Goal: Transaction & Acquisition: Purchase product/service

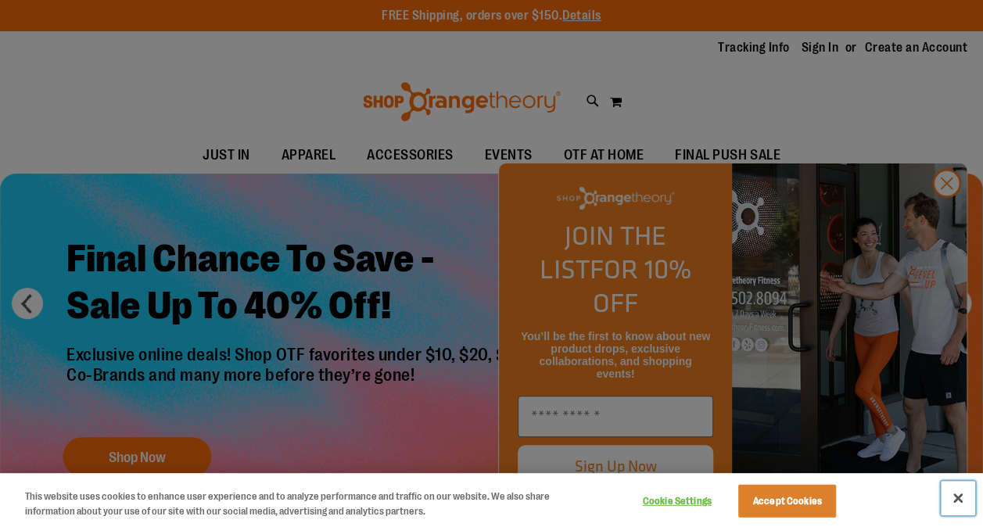
click at [959, 499] on button "Close" at bounding box center [958, 498] width 34 height 34
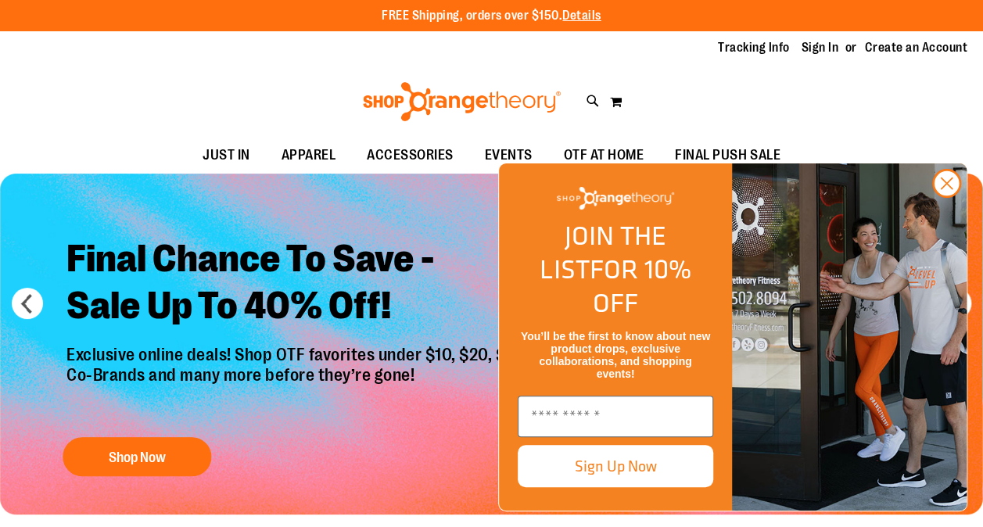
click at [834, 77] on div "Toggle Nav Search Popular Suggestions Advanced Search" at bounding box center [491, 102] width 983 height 72
click at [821, 45] on link "Sign In" at bounding box center [820, 47] width 38 height 17
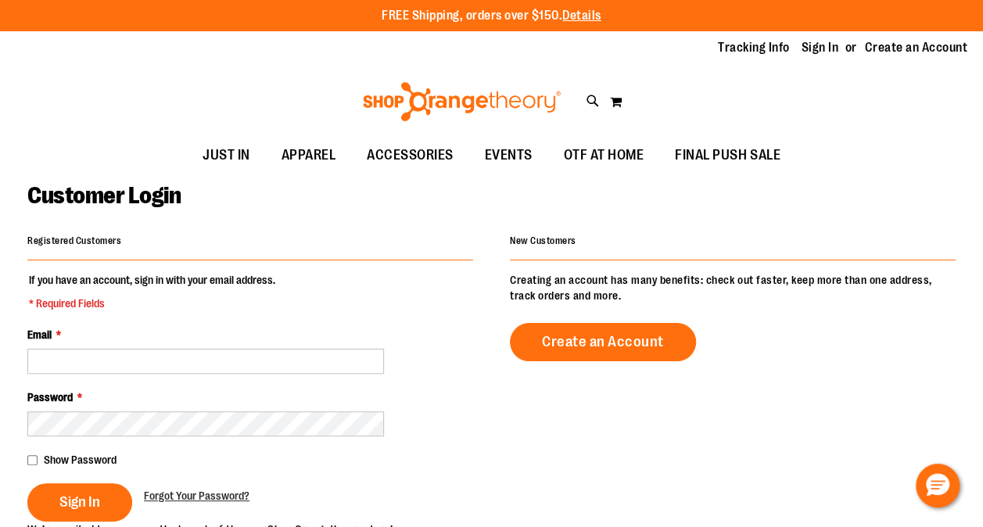
click at [114, 346] on div "Email *" at bounding box center [250, 350] width 446 height 47
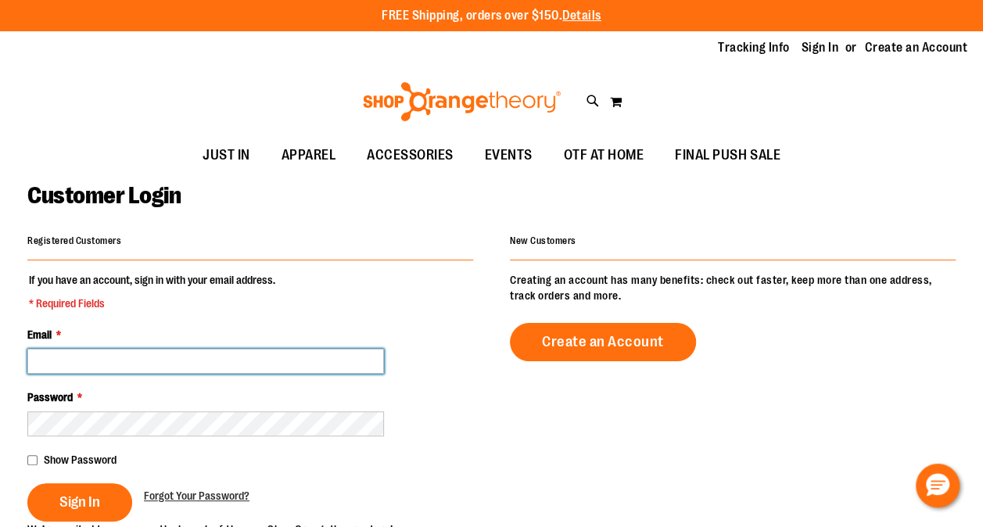
click at [96, 366] on input "Email *" at bounding box center [205, 361] width 357 height 25
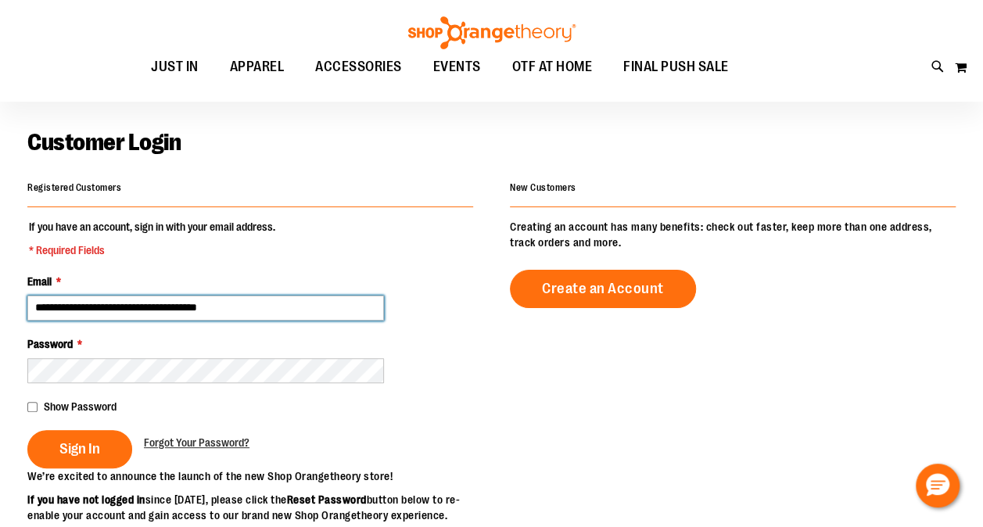
scroll to position [53, 0]
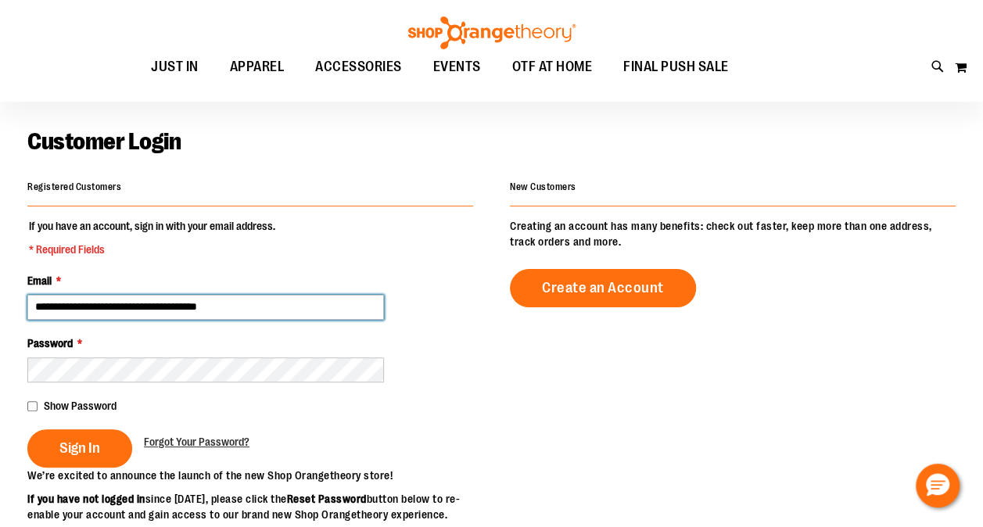
drag, startPoint x: 276, startPoint y: 303, endPoint x: 5, endPoint y: 292, distance: 271.5
click at [5, 292] on main "**********" at bounding box center [491, 461] width 983 height 683
type input "**********"
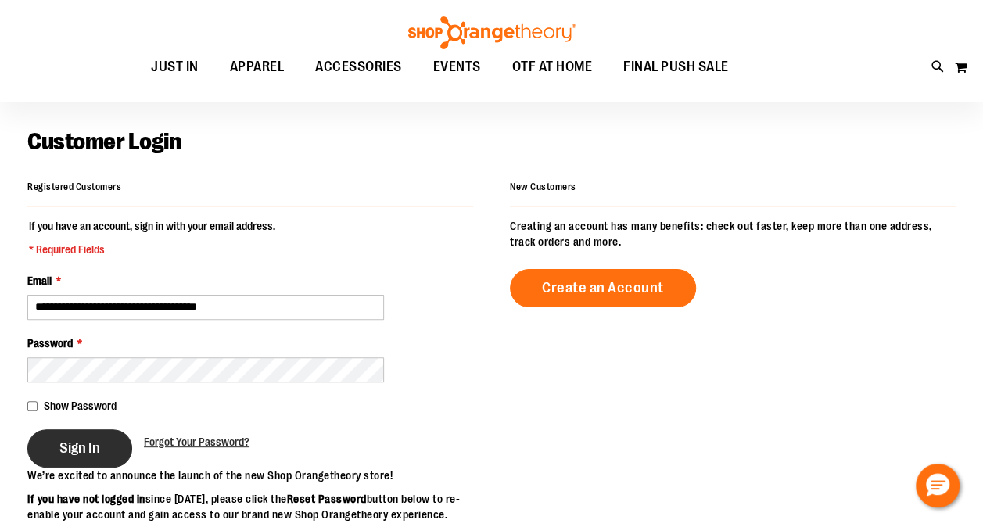
click at [60, 445] on span "Sign In" at bounding box center [79, 447] width 41 height 17
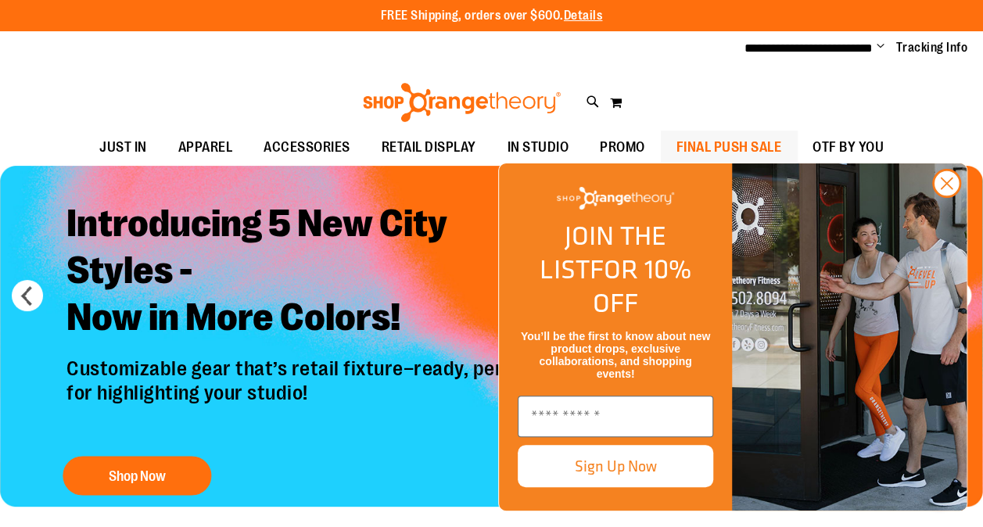
type input "**********"
drag, startPoint x: 680, startPoint y: 147, endPoint x: 597, endPoint y: 324, distance: 195.5
click at [597, 324] on body "**********" at bounding box center [491, 263] width 983 height 527
click at [937, 196] on circle "Close dialog" at bounding box center [947, 183] width 26 height 26
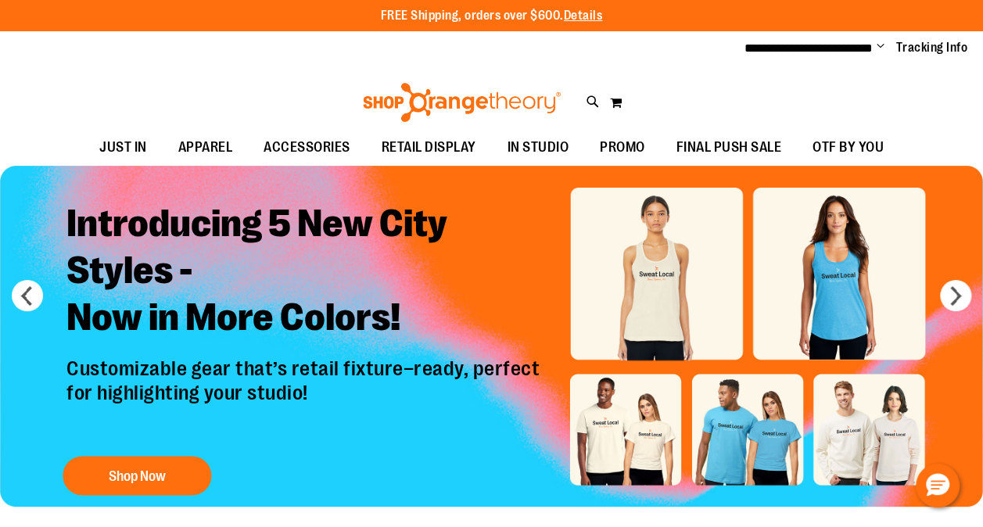
click at [882, 46] on span "Change" at bounding box center [881, 47] width 8 height 15
click at [840, 66] on link "My Account" at bounding box center [824, 76] width 137 height 30
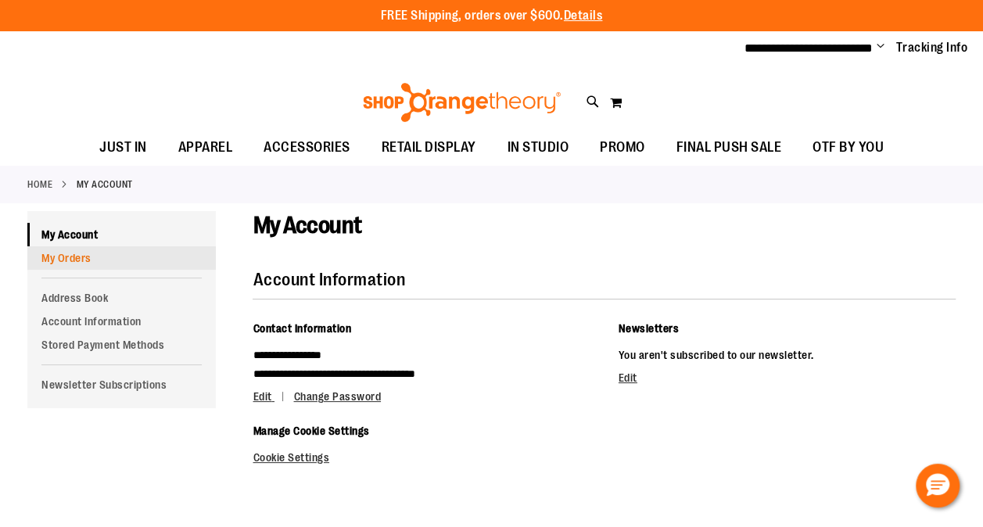
type input "**********"
click at [72, 249] on link "My Orders" at bounding box center [121, 257] width 188 height 23
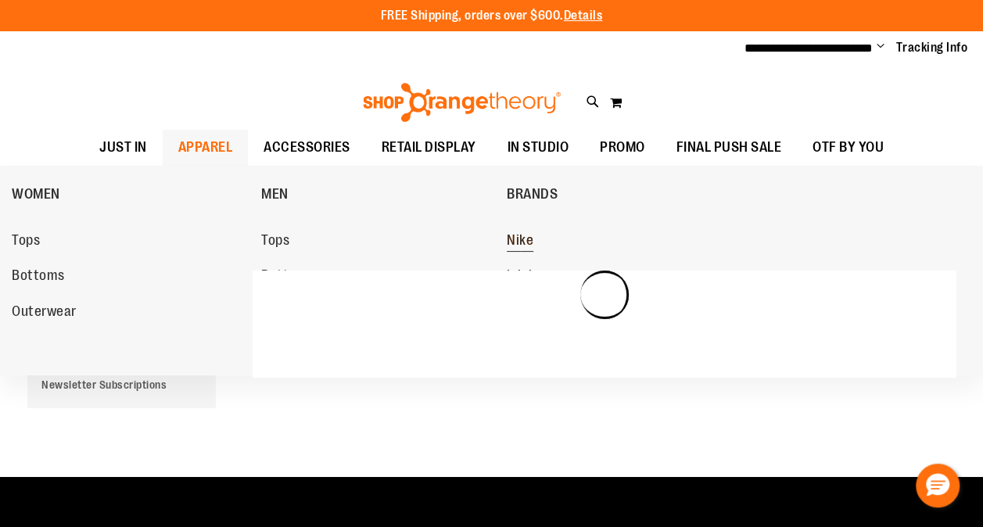
type input "**********"
click at [519, 246] on span "Nike" at bounding box center [520, 242] width 27 height 20
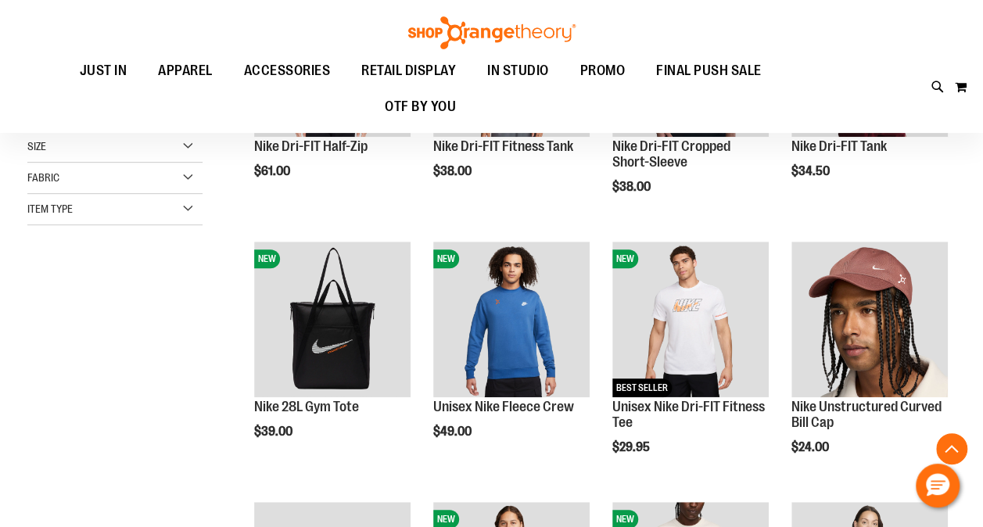
scroll to position [330, 0]
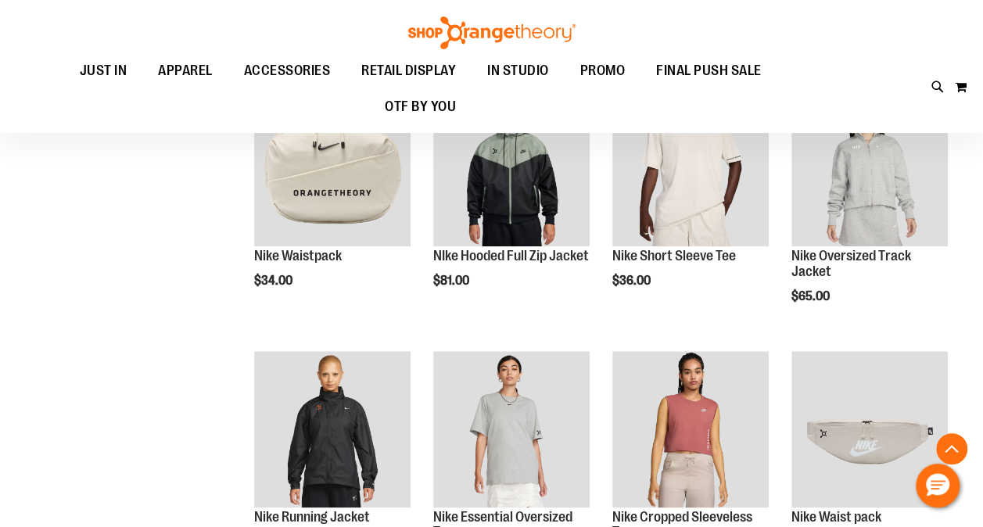
scroll to position [739, 0]
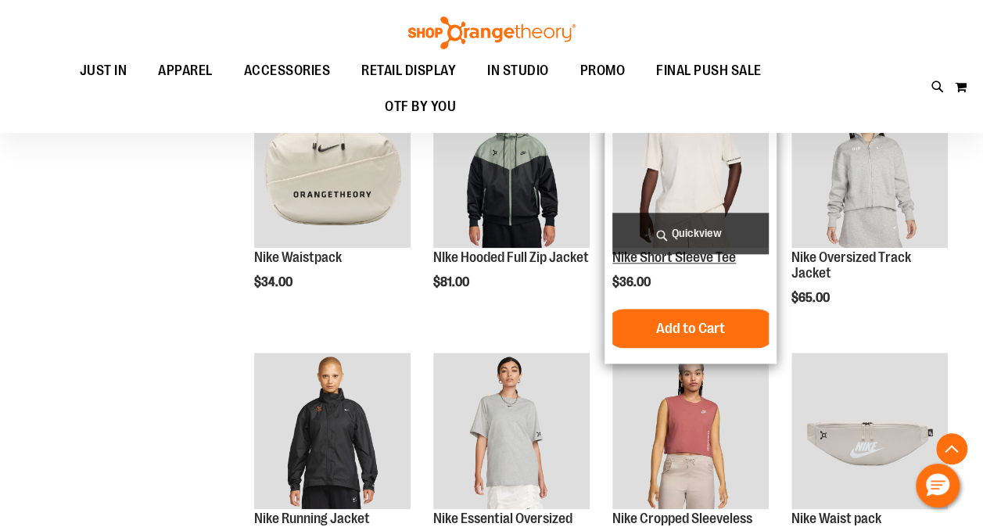
type input "**********"
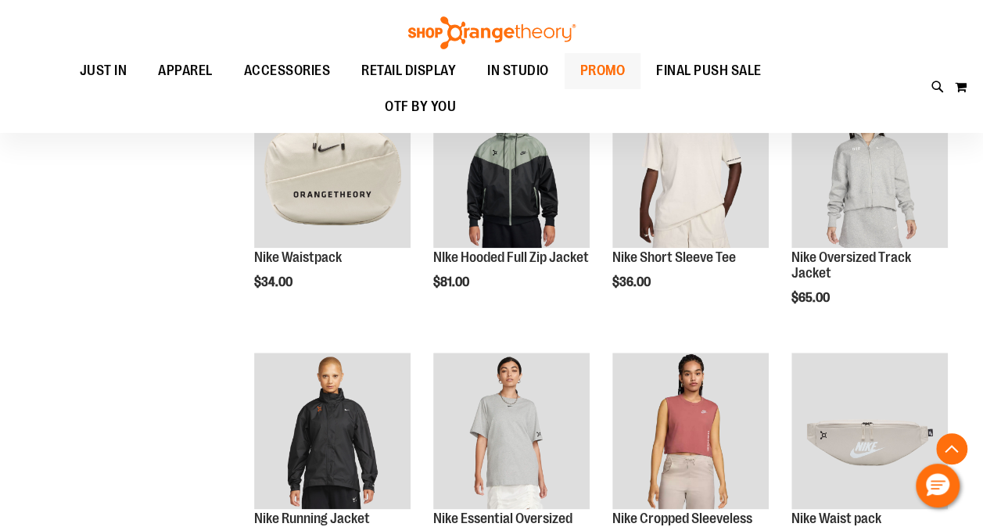
click at [603, 85] on span "PROMO" at bounding box center [602, 70] width 45 height 35
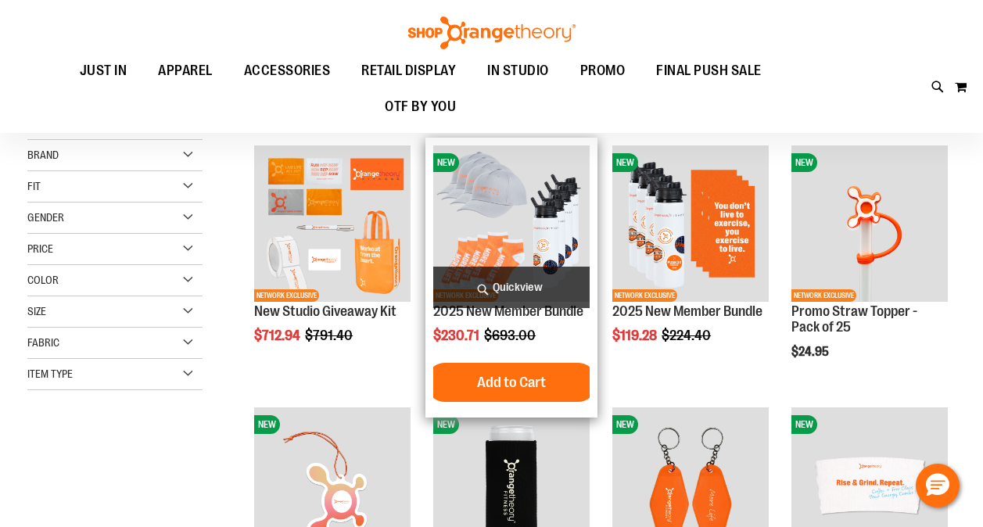
scroll to position [38, 0]
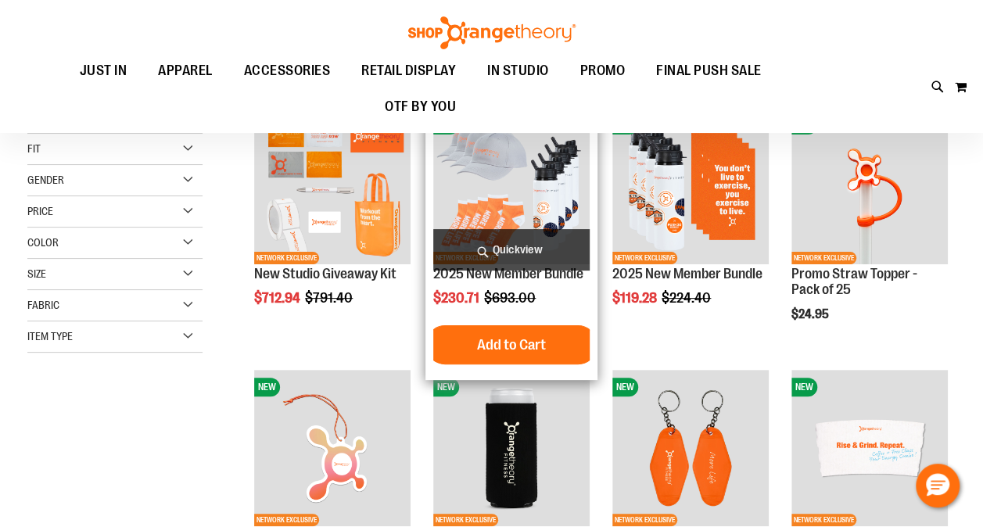
type input "**********"
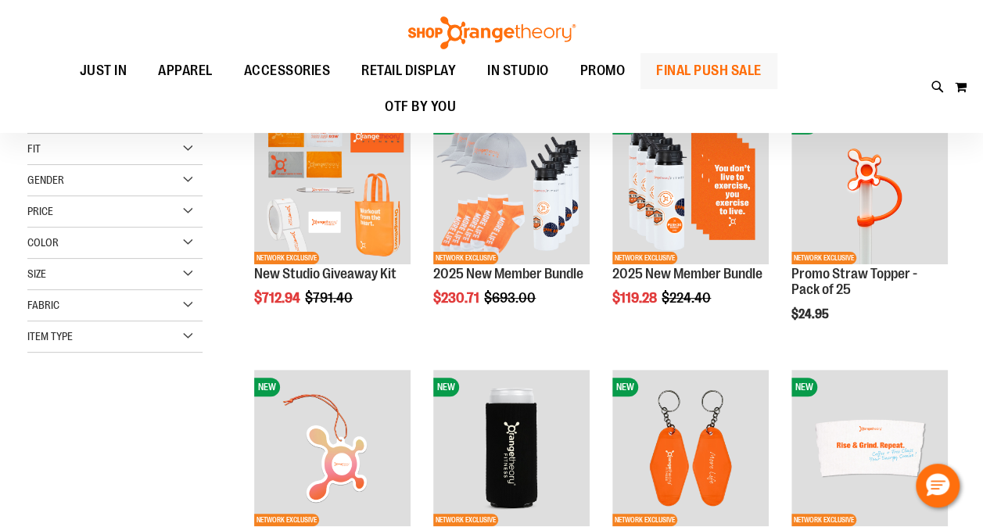
click at [715, 77] on span "FINAL PUSH SALE" at bounding box center [709, 70] width 106 height 35
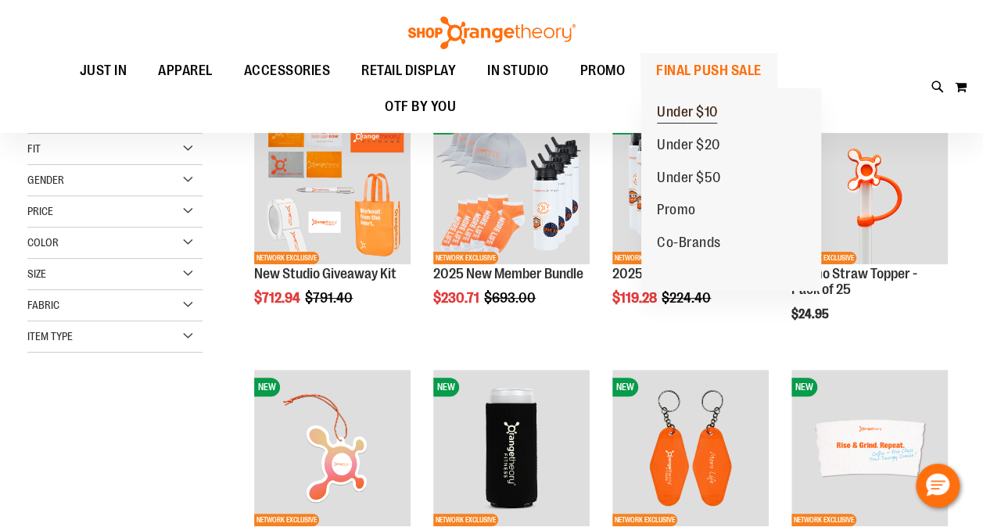
click at [708, 112] on span "Under $10" at bounding box center [687, 114] width 61 height 20
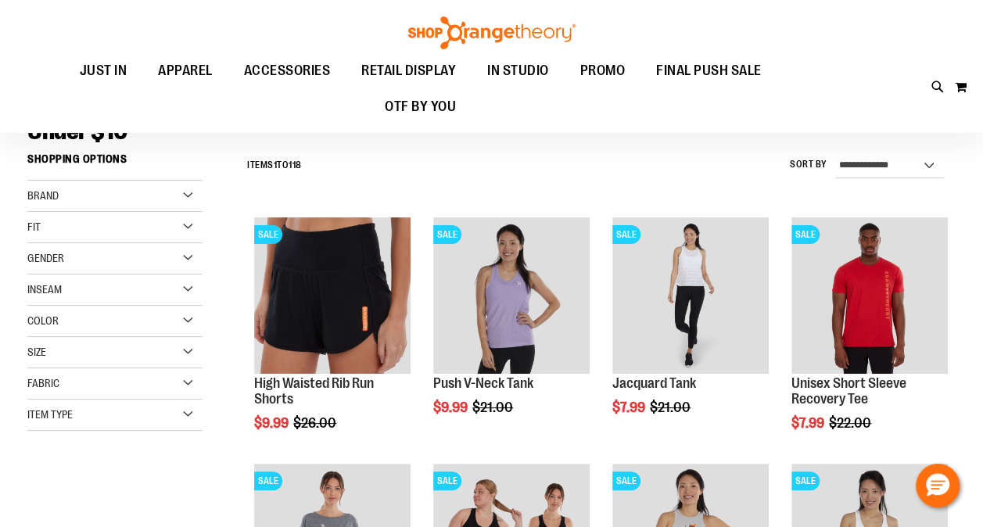
scroll to position [108, 0]
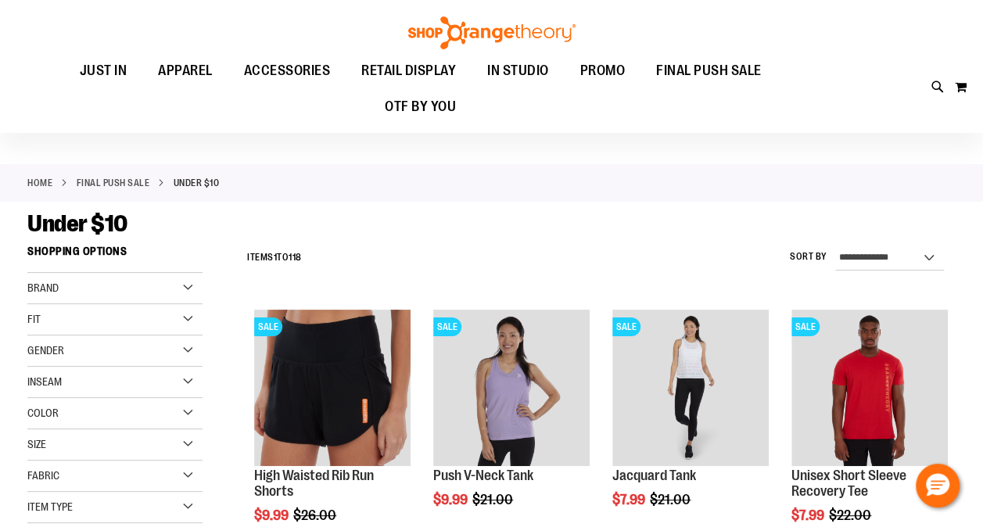
scroll to position [156, 0]
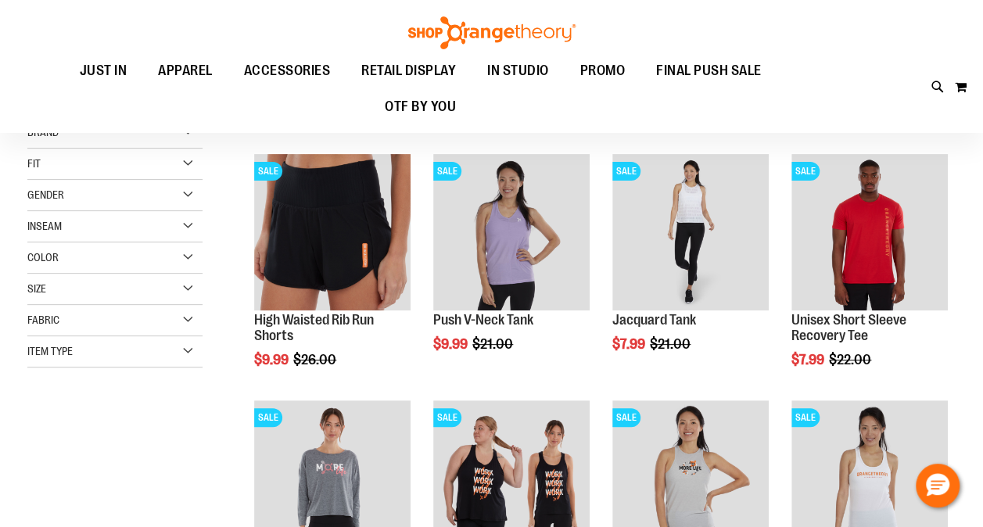
type input "**********"
click at [188, 349] on div "Item Type" at bounding box center [114, 351] width 175 height 31
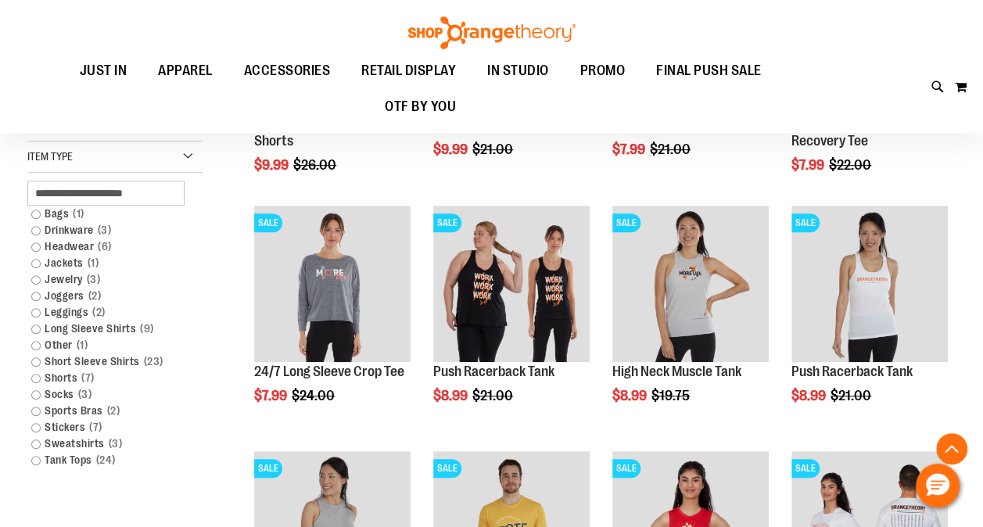
scroll to position [354, 0]
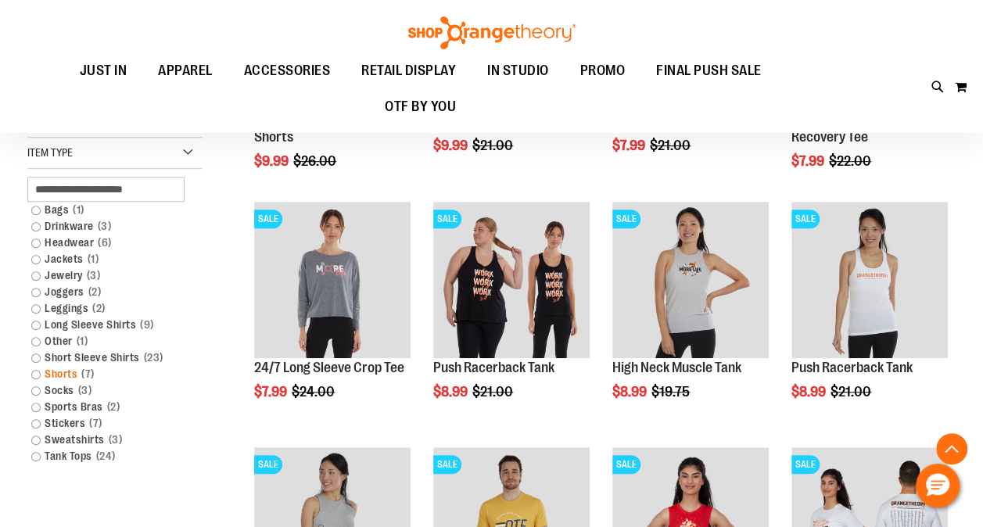
click at [70, 375] on link "Shorts 7 items" at bounding box center [107, 374] width 168 height 16
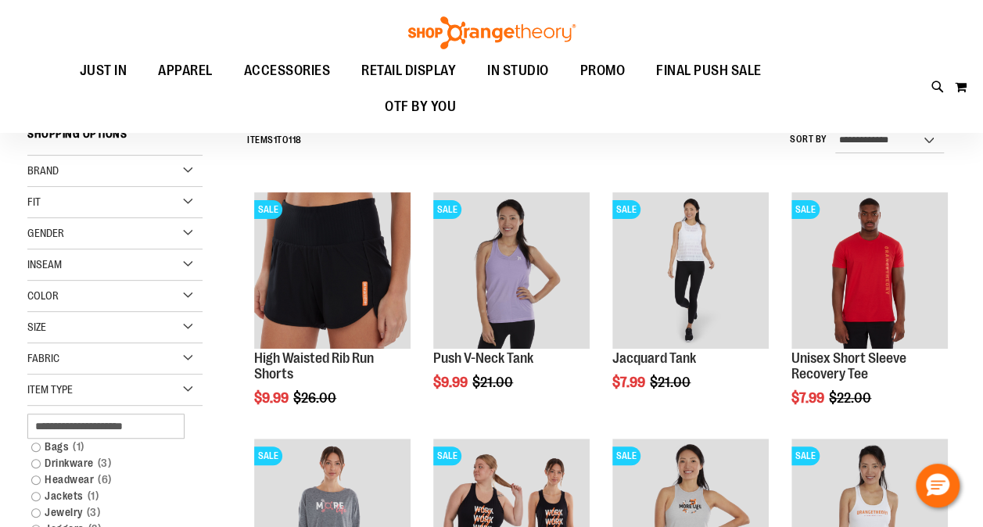
scroll to position [106, 0]
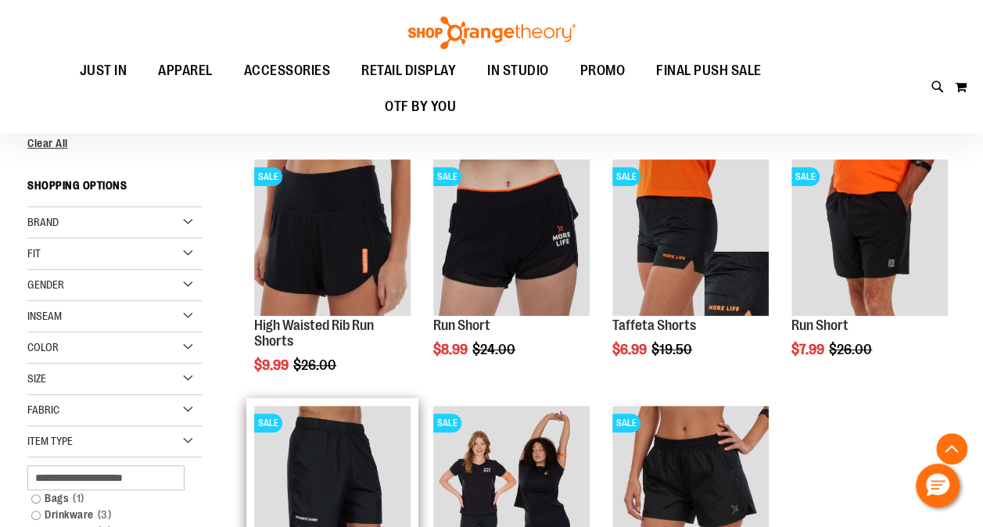
scroll to position [147, 0]
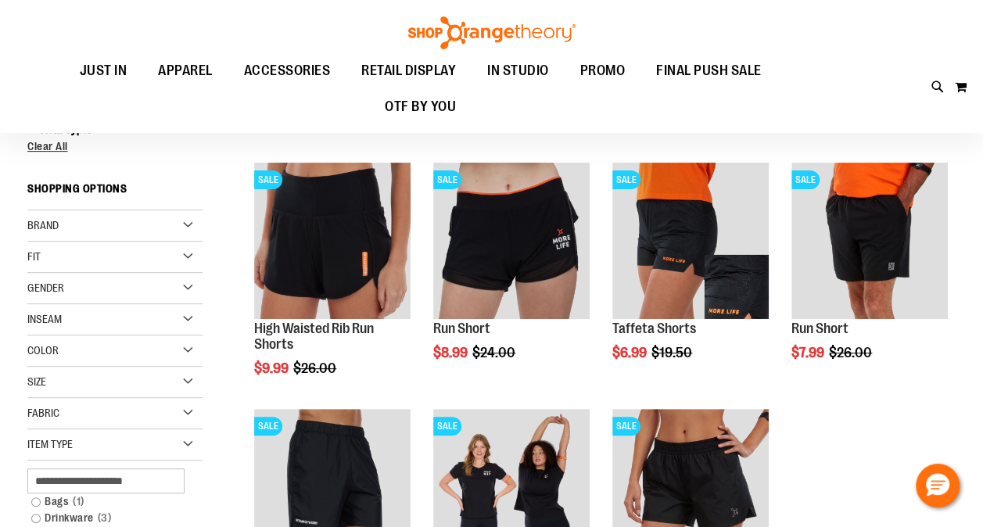
click at [185, 221] on div "Brand" at bounding box center [114, 225] width 175 height 31
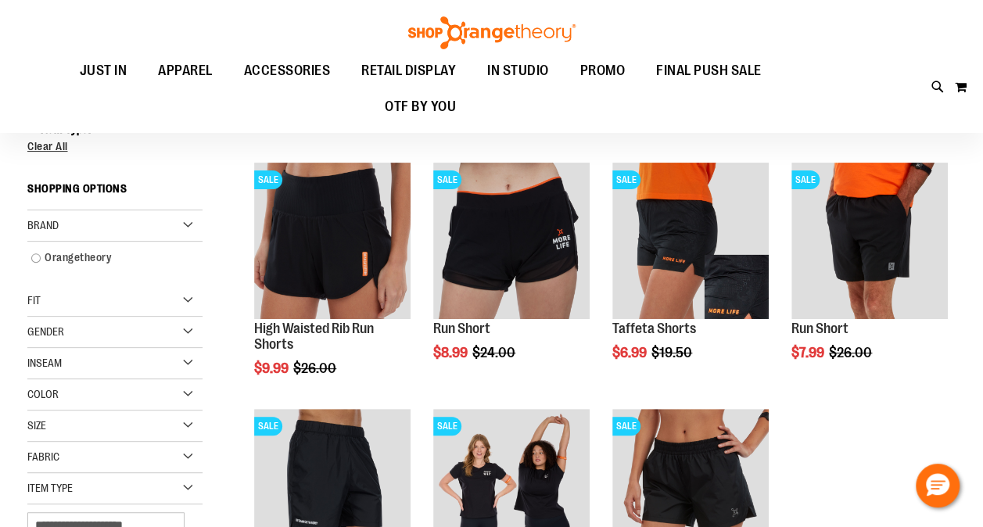
click at [185, 221] on div "Brand" at bounding box center [114, 225] width 175 height 31
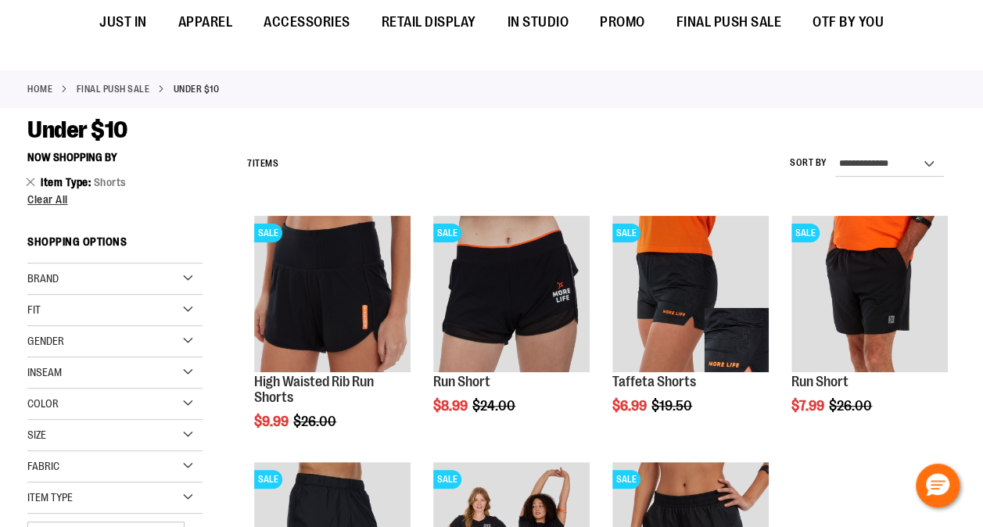
scroll to position [0, 0]
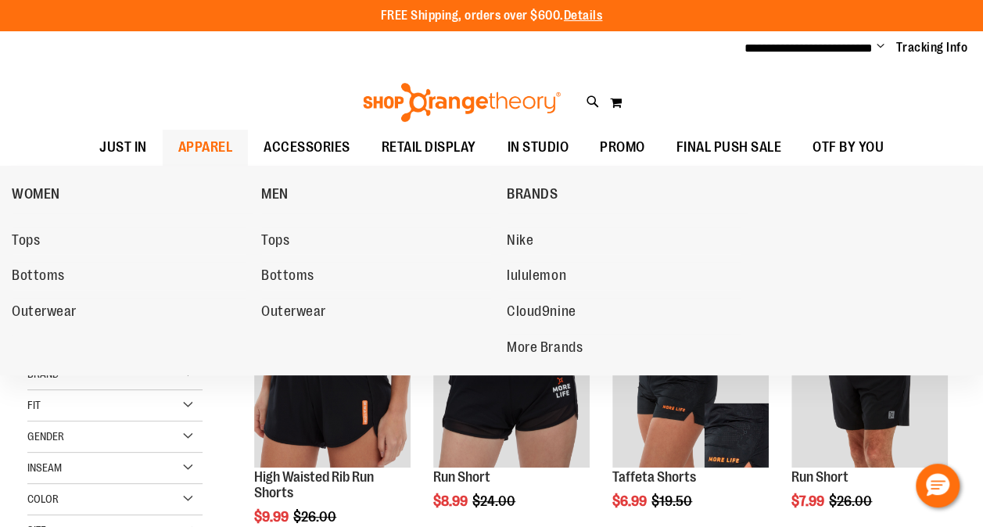
click at [206, 144] on span "APPAREL" at bounding box center [205, 147] width 55 height 35
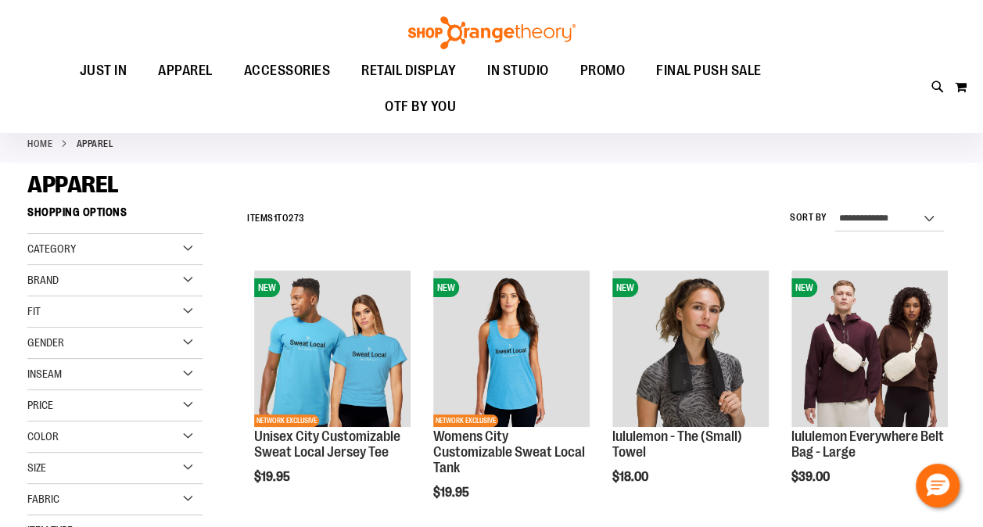
scroll to position [38, 0]
type input "**********"
click at [192, 276] on div "Brand" at bounding box center [114, 281] width 175 height 31
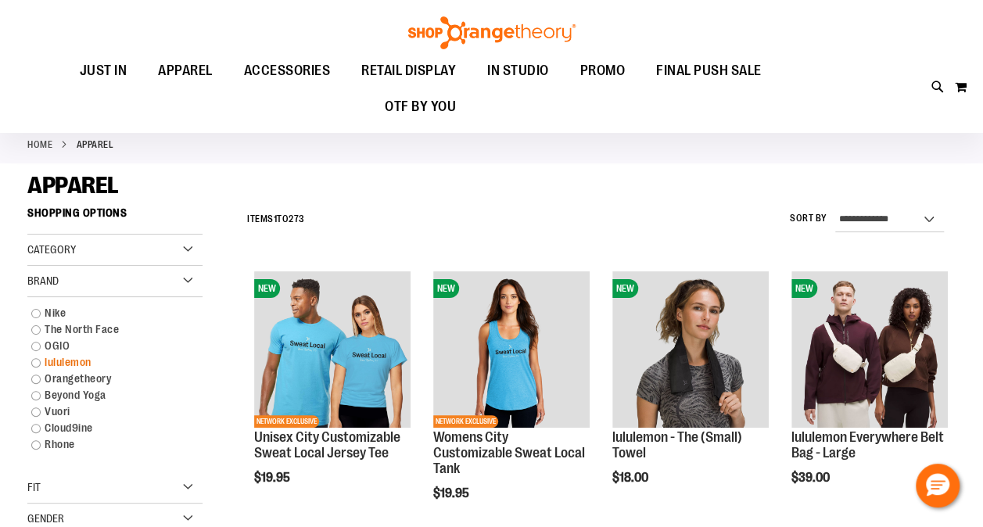
click at [34, 363] on link "lululemon" at bounding box center [107, 362] width 168 height 16
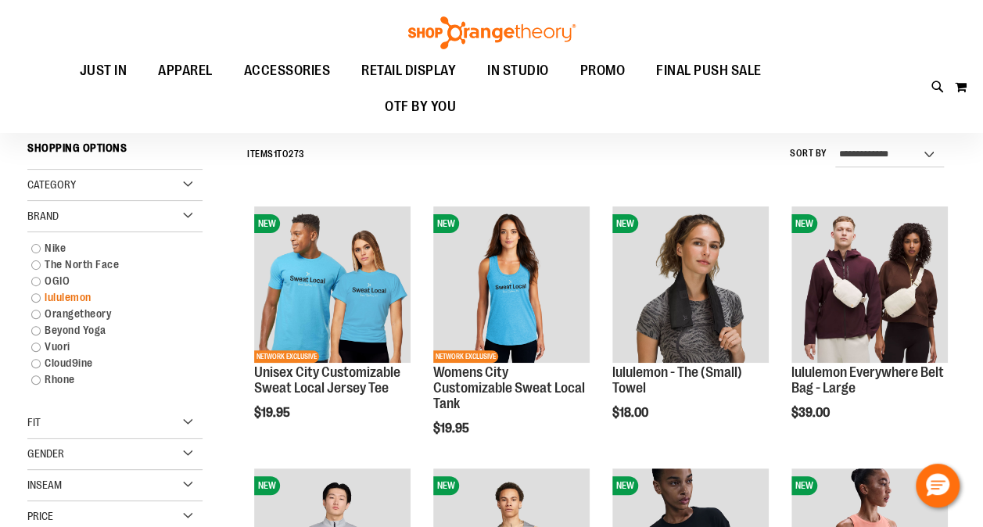
scroll to position [106, 0]
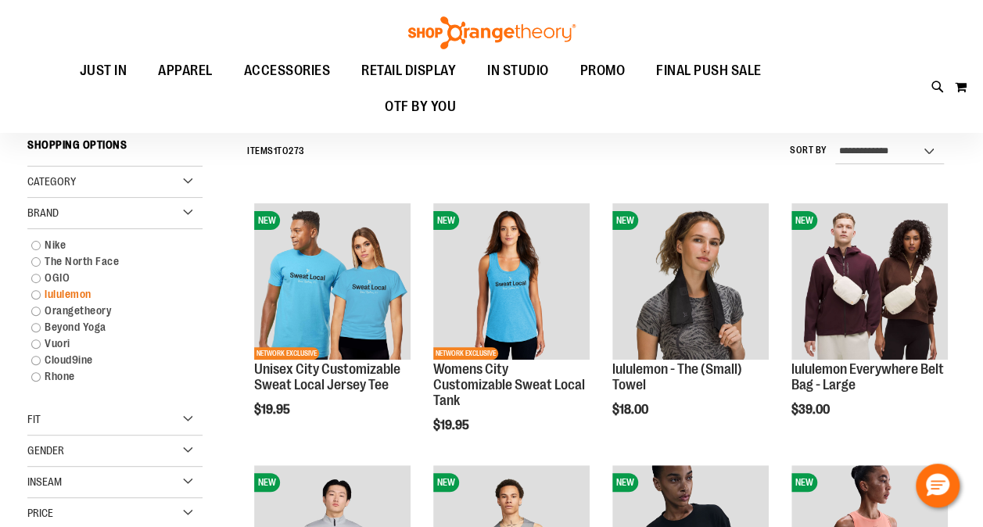
click at [38, 289] on link "lululemon" at bounding box center [107, 294] width 168 height 16
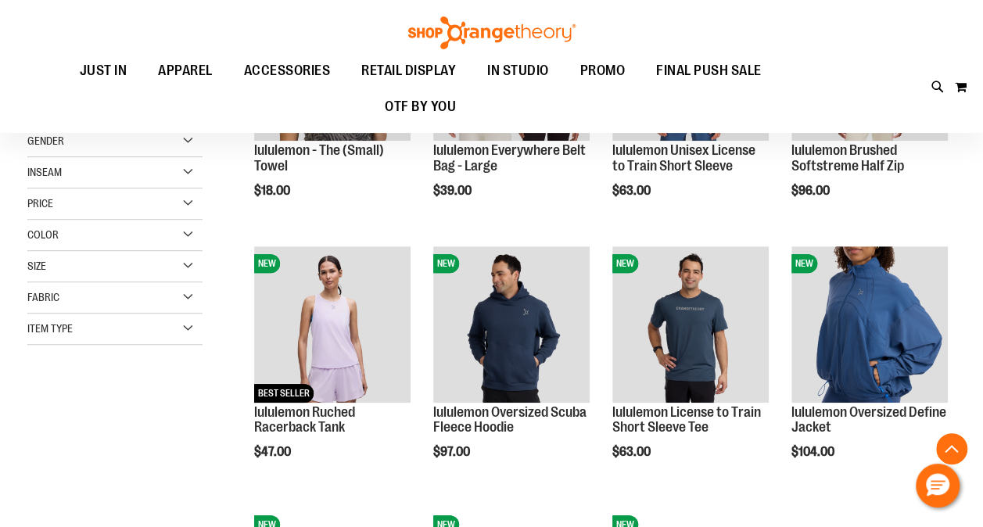
scroll to position [385, 0]
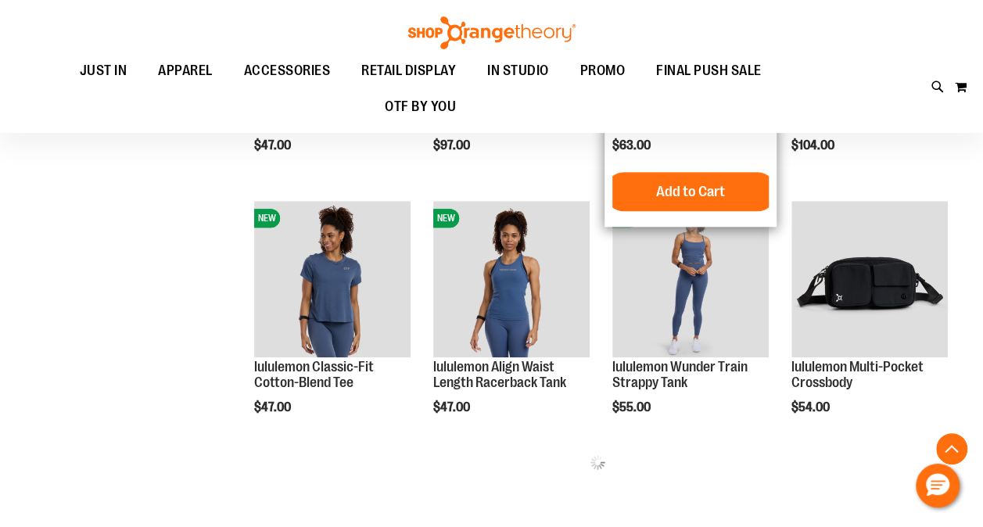
scroll to position [757, 0]
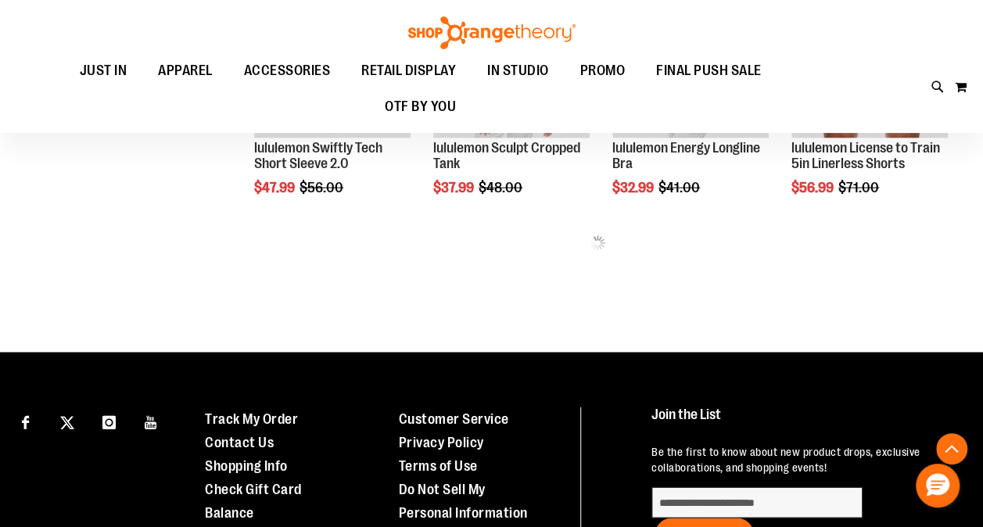
scroll to position [1636, 0]
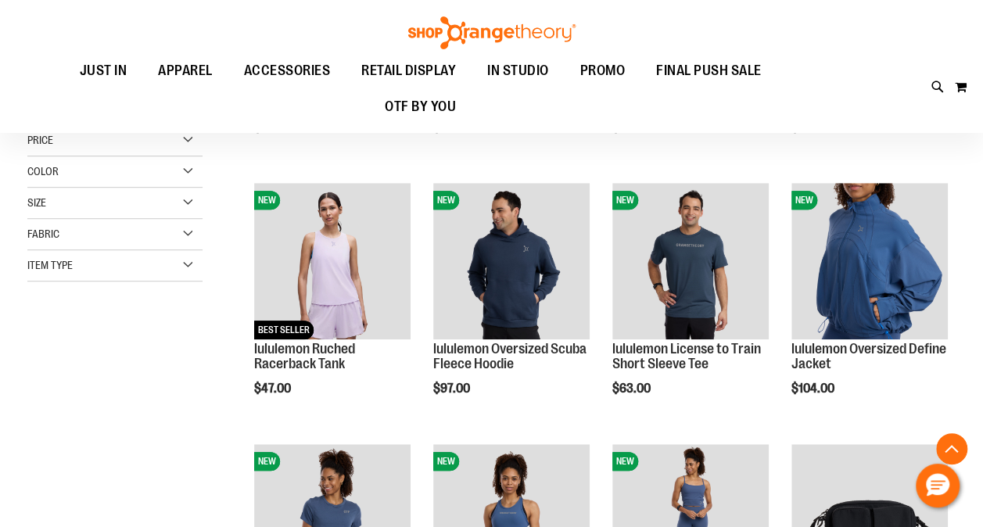
scroll to position [353, 0]
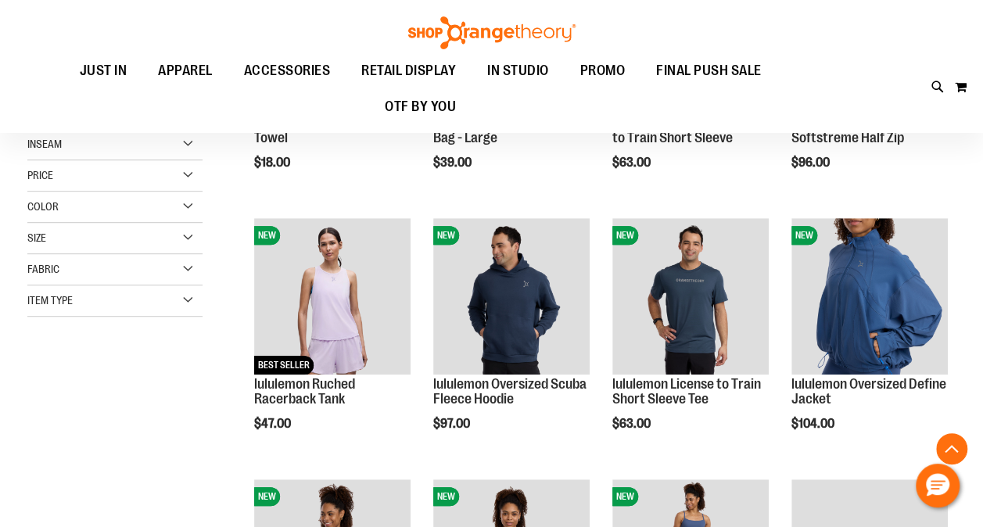
click at [188, 311] on div "Item Type" at bounding box center [114, 300] width 175 height 31
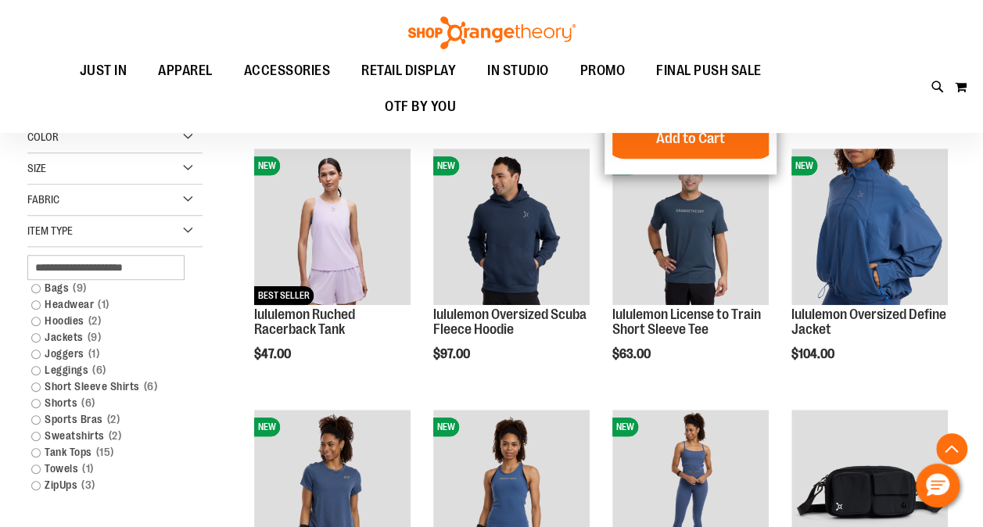
scroll to position [425, 0]
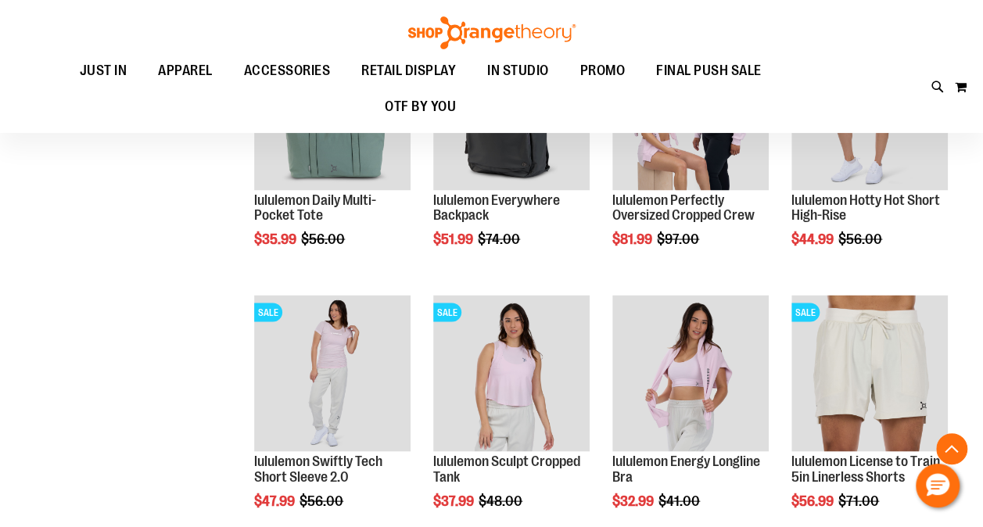
scroll to position [1323, 0]
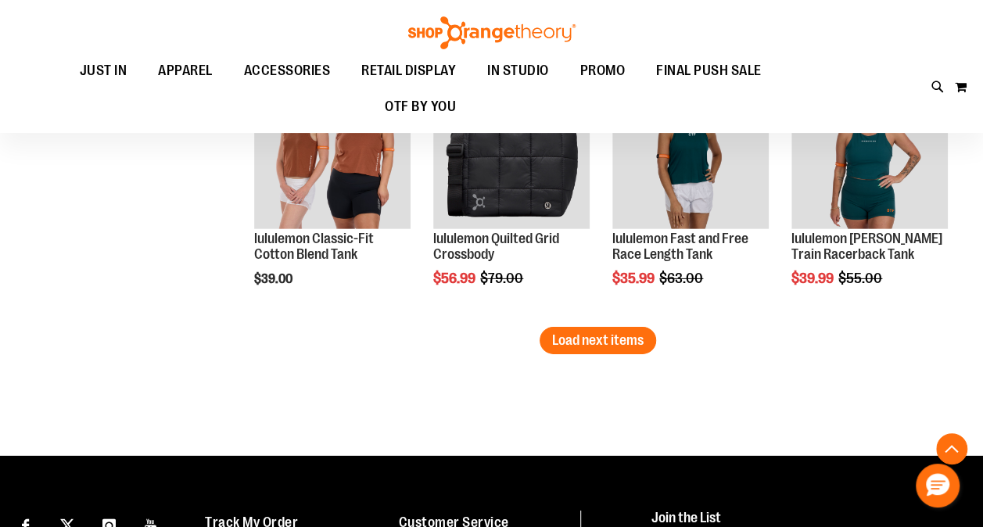
scroll to position [2329, 0]
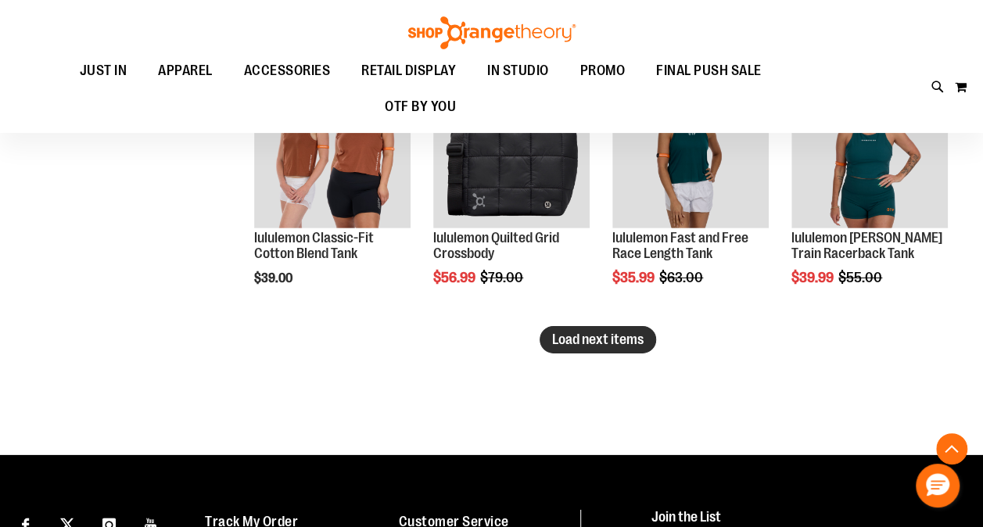
click at [581, 339] on span "Load next items" at bounding box center [597, 340] width 91 height 16
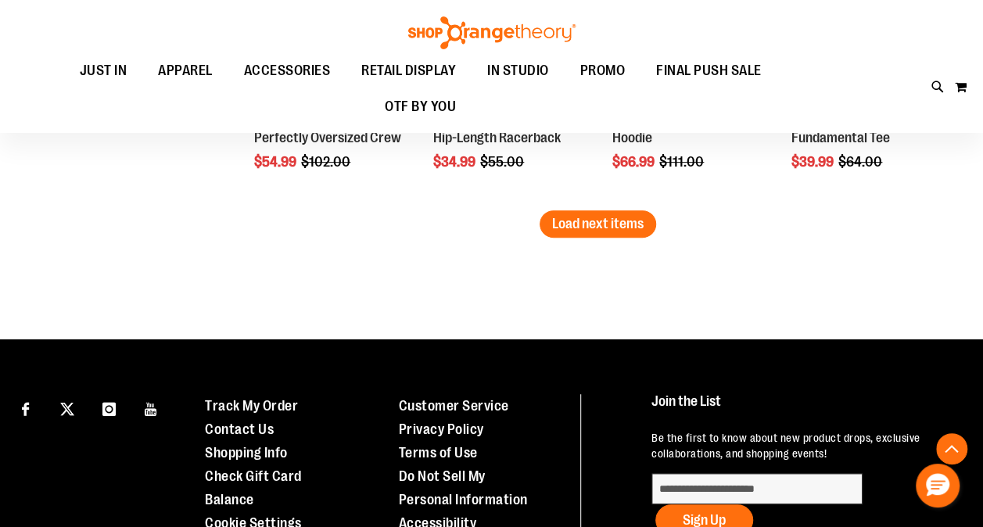
scroll to position [3230, 0]
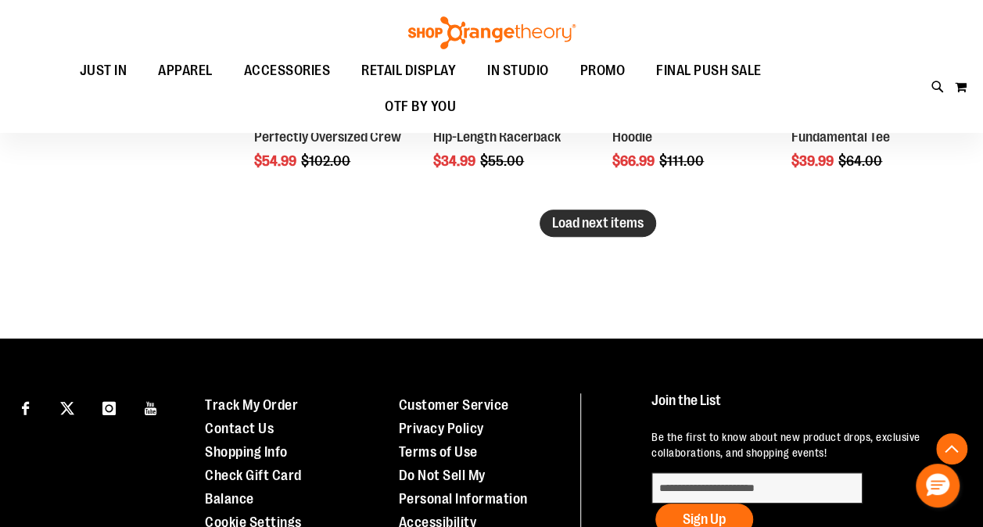
click at [565, 221] on span "Load next items" at bounding box center [597, 223] width 91 height 16
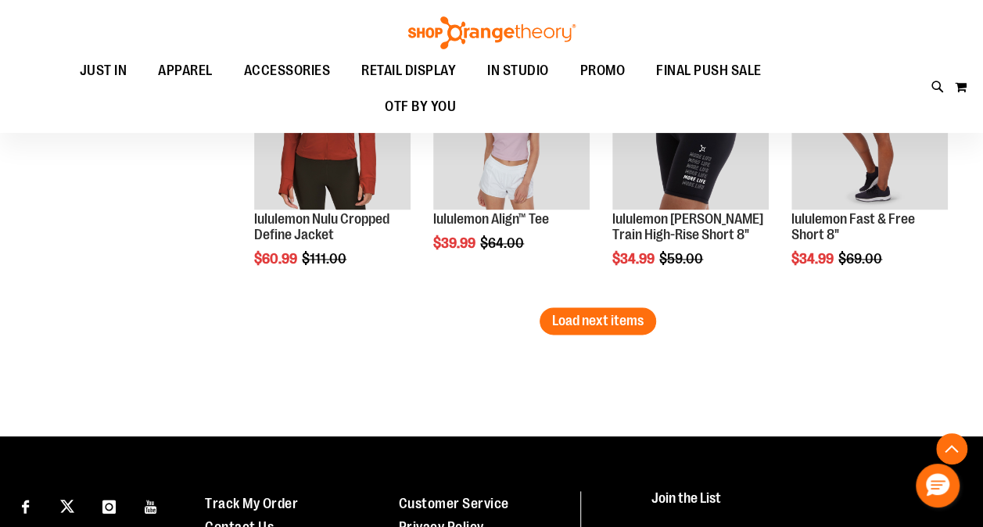
scroll to position [3921, 0]
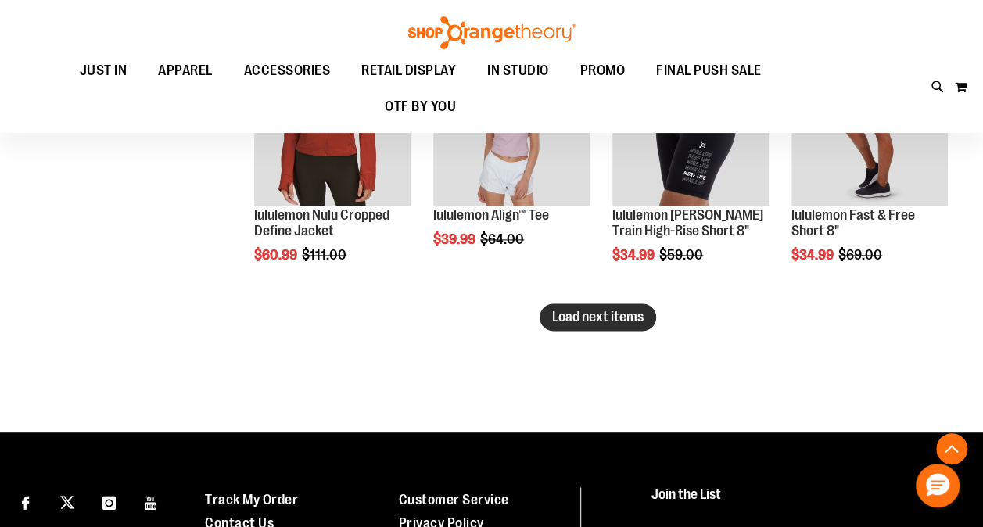
click at [583, 314] on span "Load next items" at bounding box center [597, 317] width 91 height 16
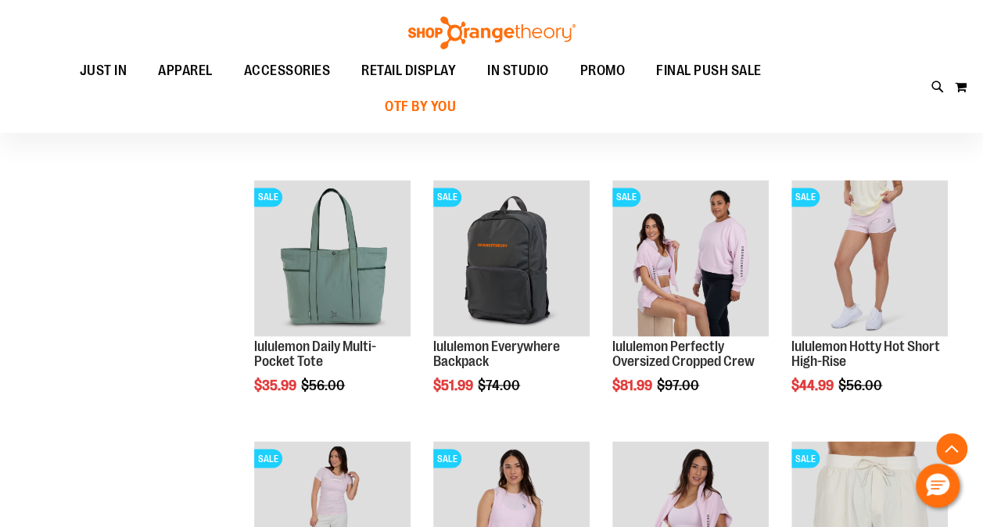
scroll to position [1063, 0]
